Goal: Information Seeking & Learning: Learn about a topic

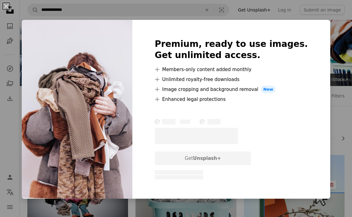
scroll to position [387, 0]
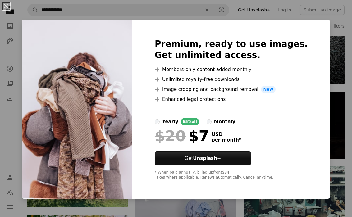
click at [289, 18] on div "An X shape Premium, ready to use images. Get unlimited access. A plus sign Memb…" at bounding box center [176, 108] width 352 height 217
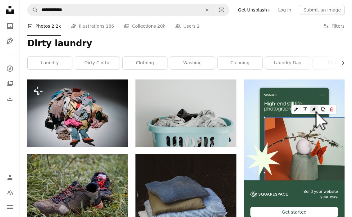
scroll to position [74, 0]
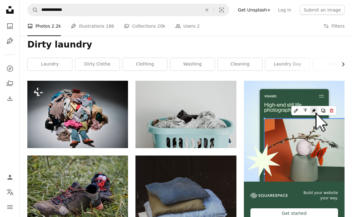
click at [344, 64] on icon "Chevron right" at bounding box center [343, 64] width 6 height 6
click at [207, 66] on link "laundry day" at bounding box center [194, 64] width 44 height 12
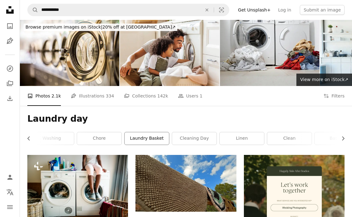
click at [144, 136] on link "laundry basket" at bounding box center [147, 138] width 44 height 12
